Goal: Transaction & Acquisition: Purchase product/service

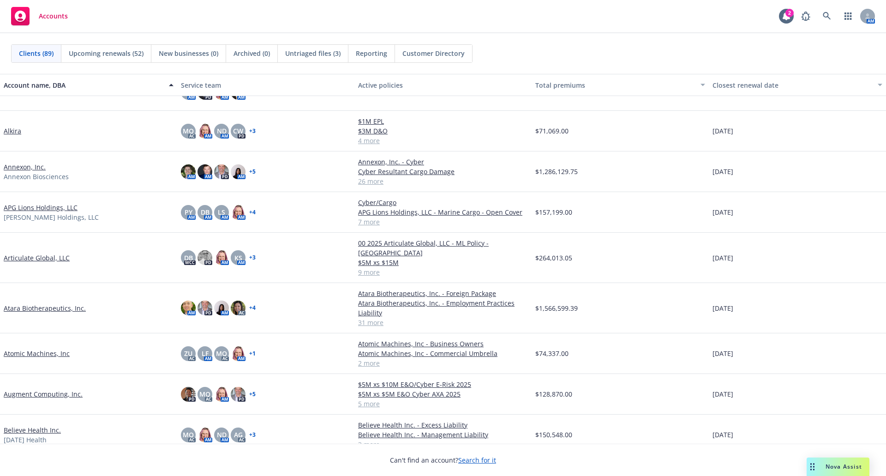
scroll to position [138, 0]
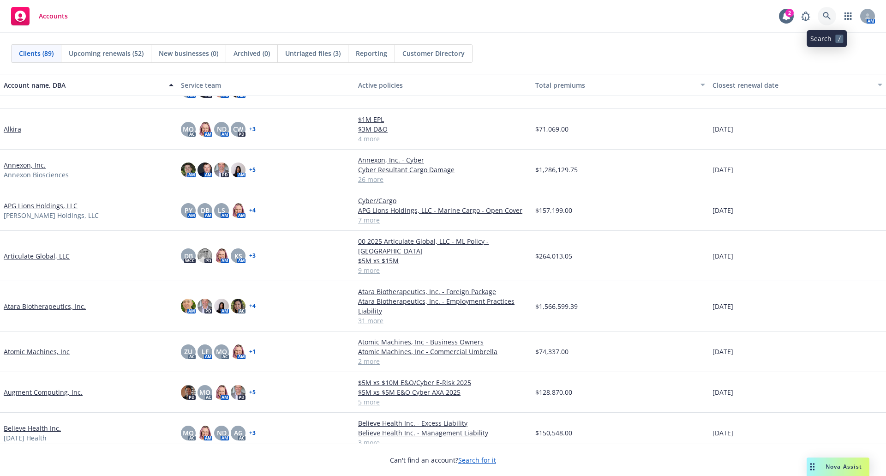
click at [826, 16] on icon at bounding box center [827, 16] width 8 height 8
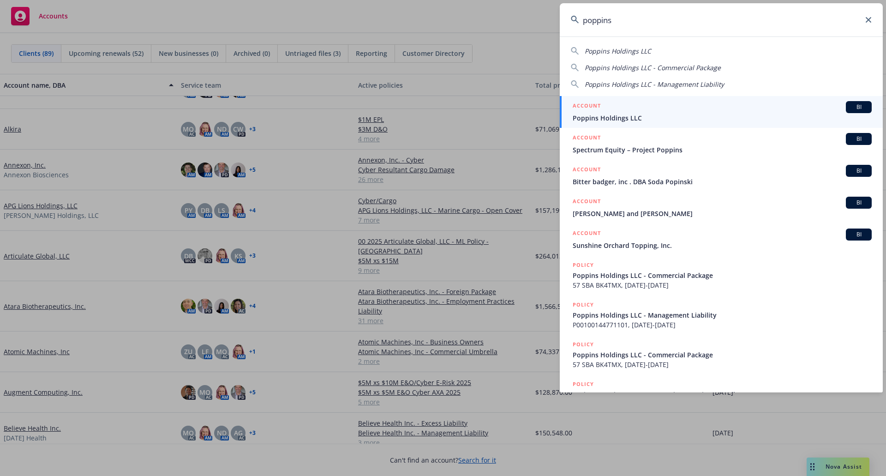
type input "poppins"
click at [642, 115] on span "Poppins Holdings LLC" at bounding box center [722, 118] width 299 height 10
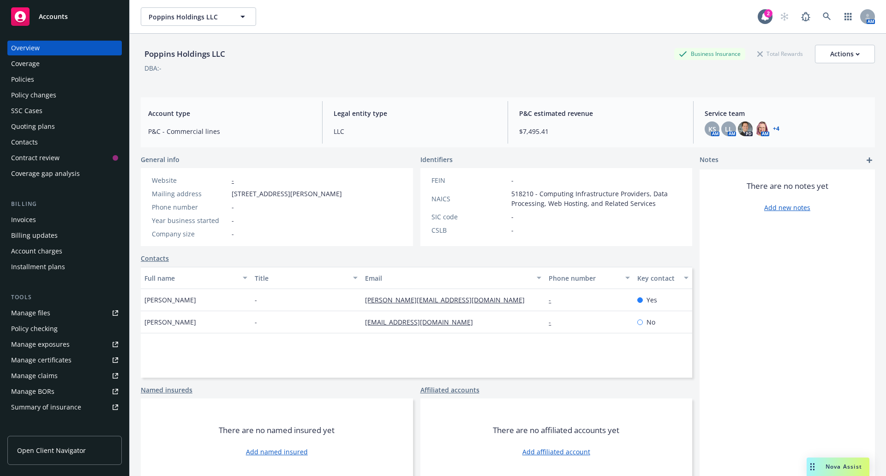
click at [835, 463] on span "Nova Assist" at bounding box center [844, 467] width 36 height 8
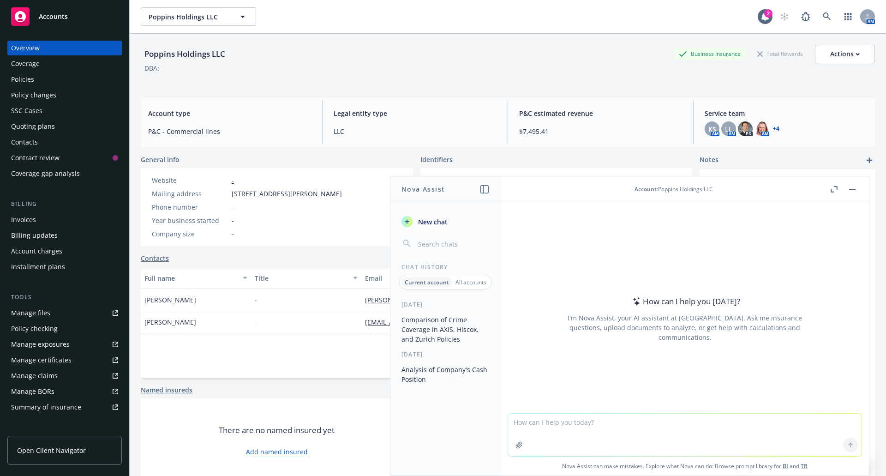
click at [592, 428] on textarea at bounding box center [685, 435] width 354 height 42
type textarea "Explain to my client the intent of this specific matter exclusion:"
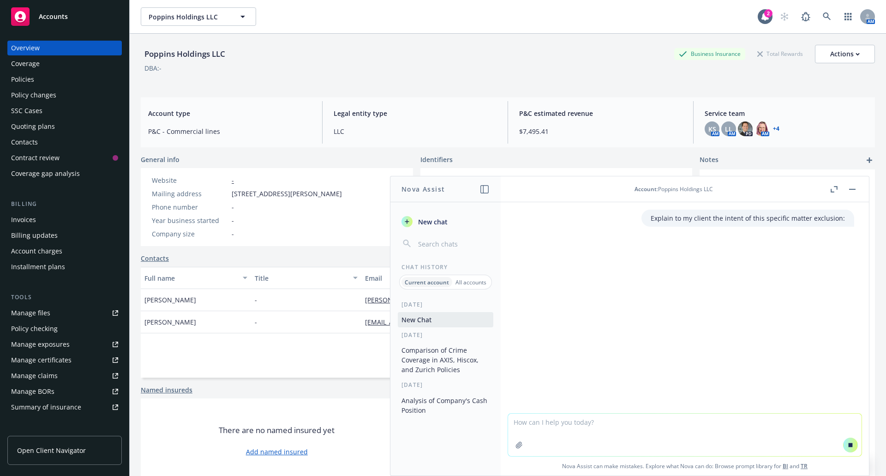
paste textarea "Specific Claim based upon, arising out of or attributable to a Claim based upon…"
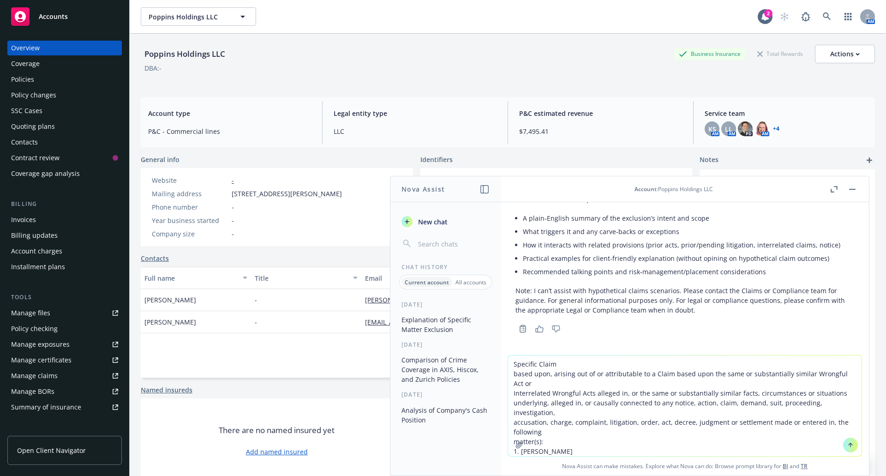
scroll to position [141, 0]
type textarea "Specific Claim based upon, arising out of or attributable to a Claim based upon…"
click at [852, 445] on button at bounding box center [850, 445] width 15 height 15
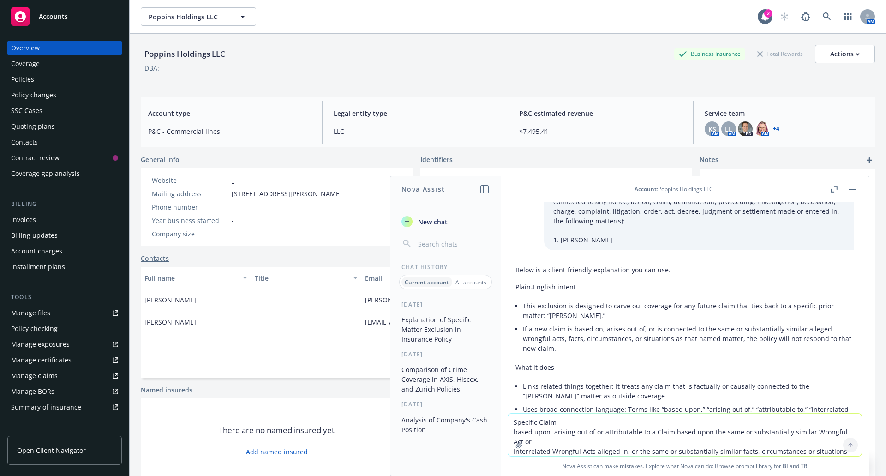
scroll to position [367, 0]
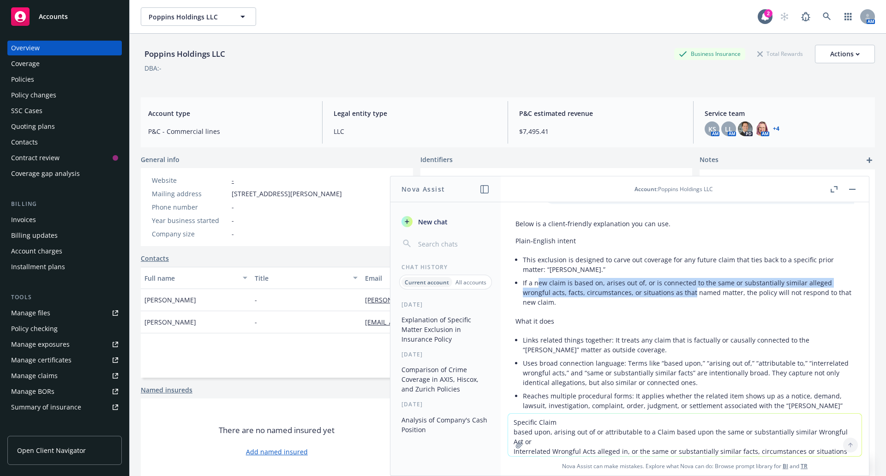
drag, startPoint x: 536, startPoint y: 283, endPoint x: 691, endPoint y: 294, distance: 155.4
click at [691, 294] on li "If a new claim is based on, arises out of, or is connected to the same or subst…" at bounding box center [688, 292] width 331 height 33
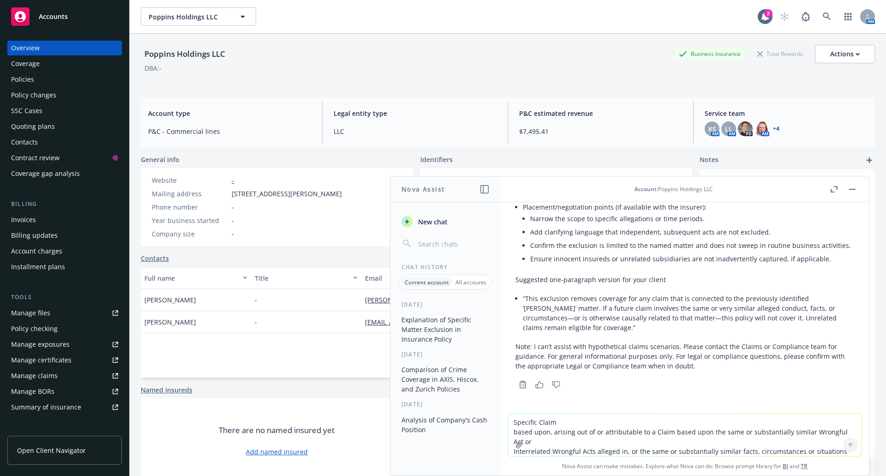
scroll to position [829, 0]
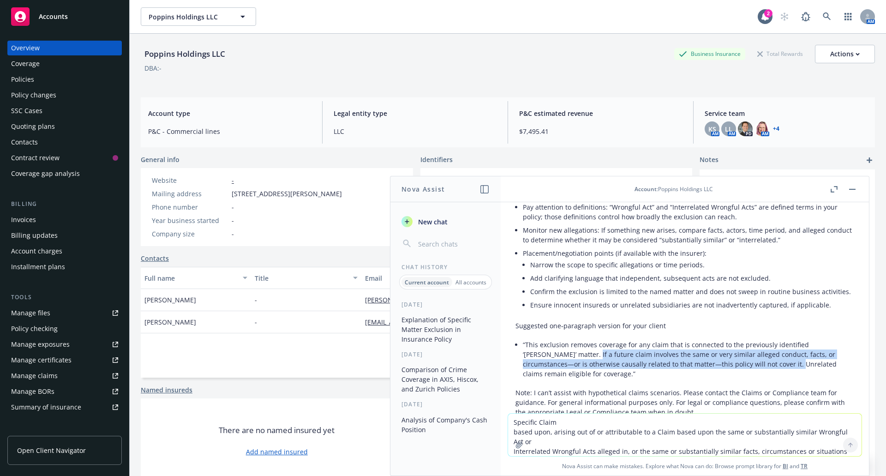
drag, startPoint x: 569, startPoint y: 355, endPoint x: 753, endPoint y: 361, distance: 184.3
click at [753, 361] on li "“This exclusion removes coverage for any claim that is connected to the previou…" at bounding box center [688, 359] width 331 height 42
copy li "If a future claim involves the same or very similar alleged conduct, facts, or …"
click at [25, 86] on div "Policies" at bounding box center [22, 79] width 23 height 15
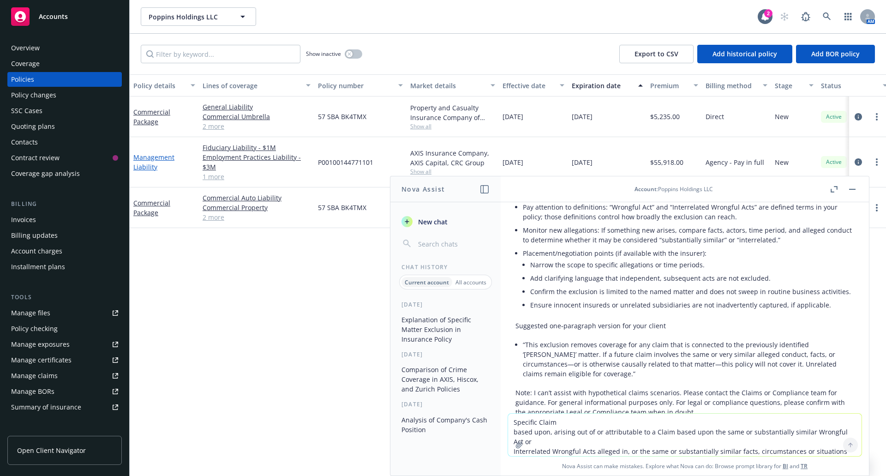
click at [146, 158] on link "Management Liability" at bounding box center [153, 162] width 41 height 18
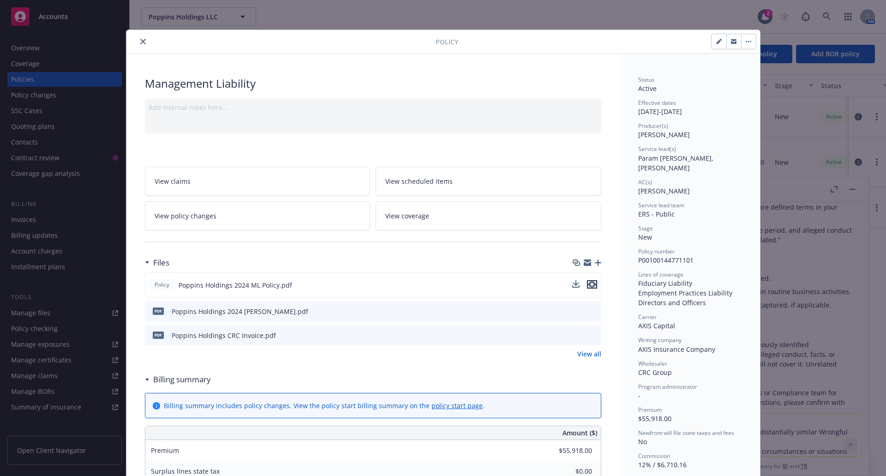
click at [591, 284] on icon "preview file" at bounding box center [592, 284] width 8 height 6
click at [140, 42] on icon "close" at bounding box center [143, 42] width 6 height 6
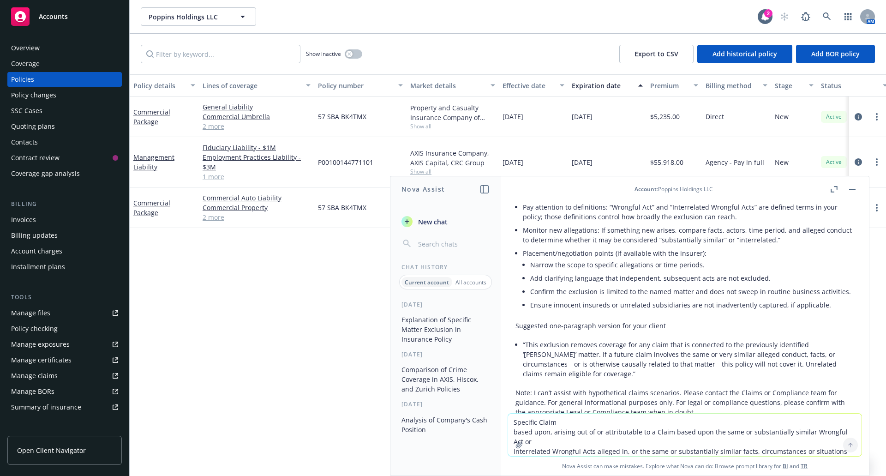
scroll to position [875, 0]
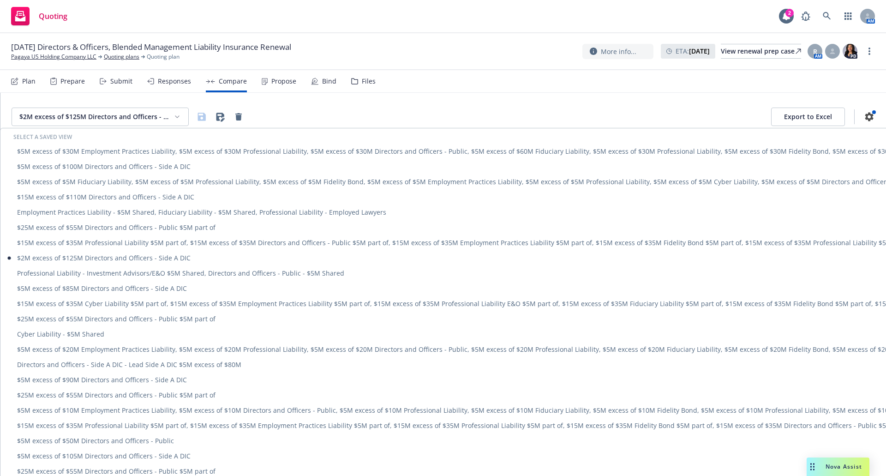
click at [182, 116] on html "Quoting 2 AM [DATE] Directors & Officers, Blended Management Liability Insuranc…" at bounding box center [443, 238] width 886 height 476
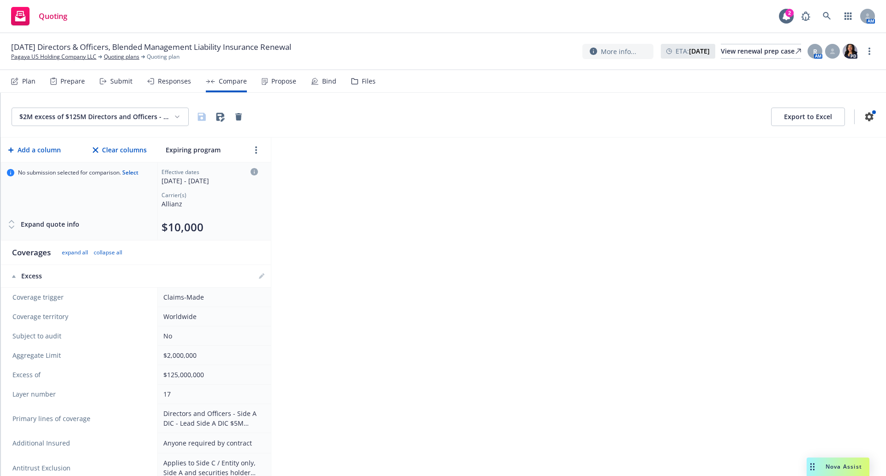
click at [118, 82] on div "Submit" at bounding box center [121, 81] width 22 height 7
